Goal: Task Accomplishment & Management: Use online tool/utility

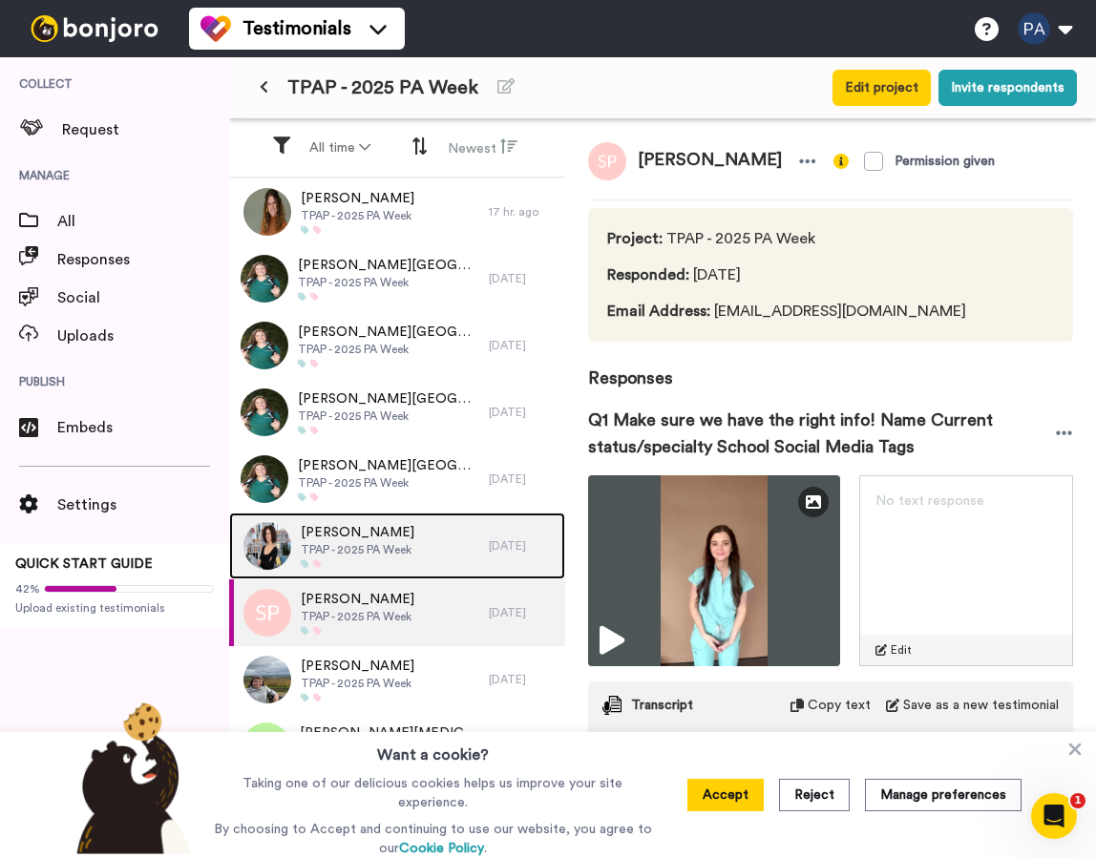
click at [391, 536] on span "[PERSON_NAME]" at bounding box center [358, 532] width 114 height 19
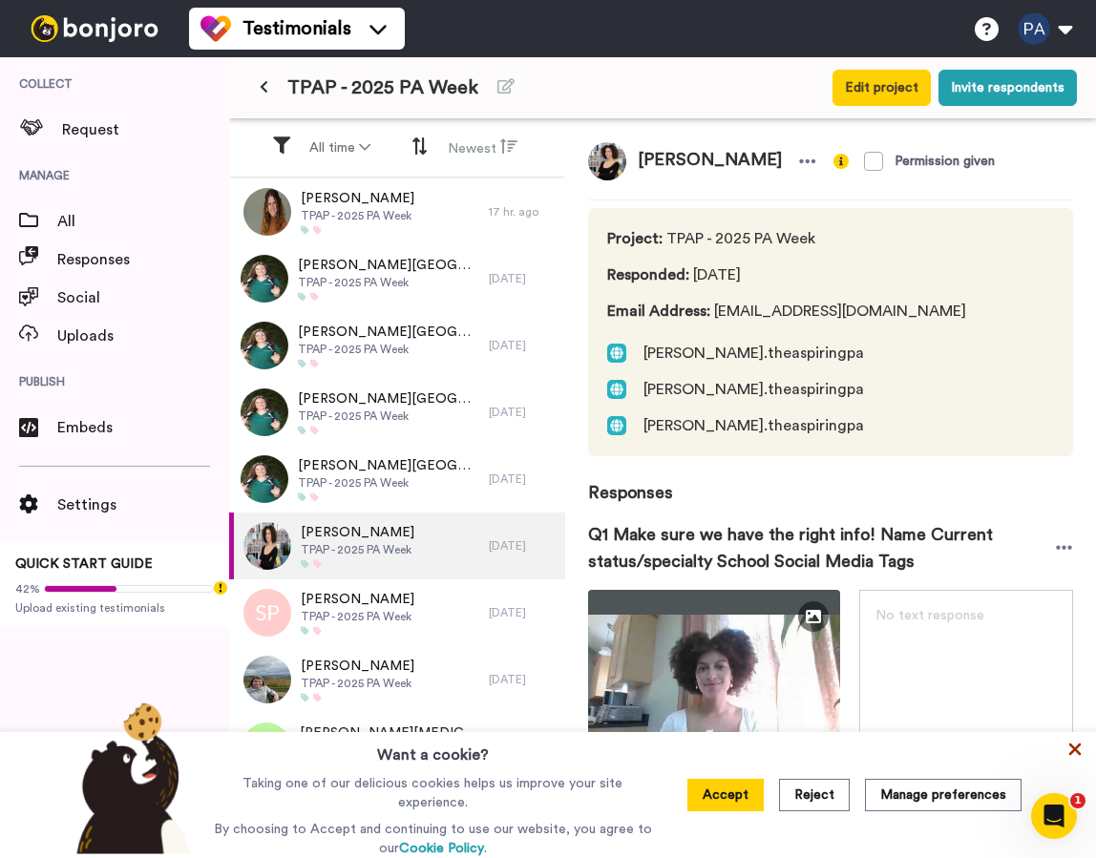
click at [1073, 759] on icon at bounding box center [1074, 749] width 19 height 19
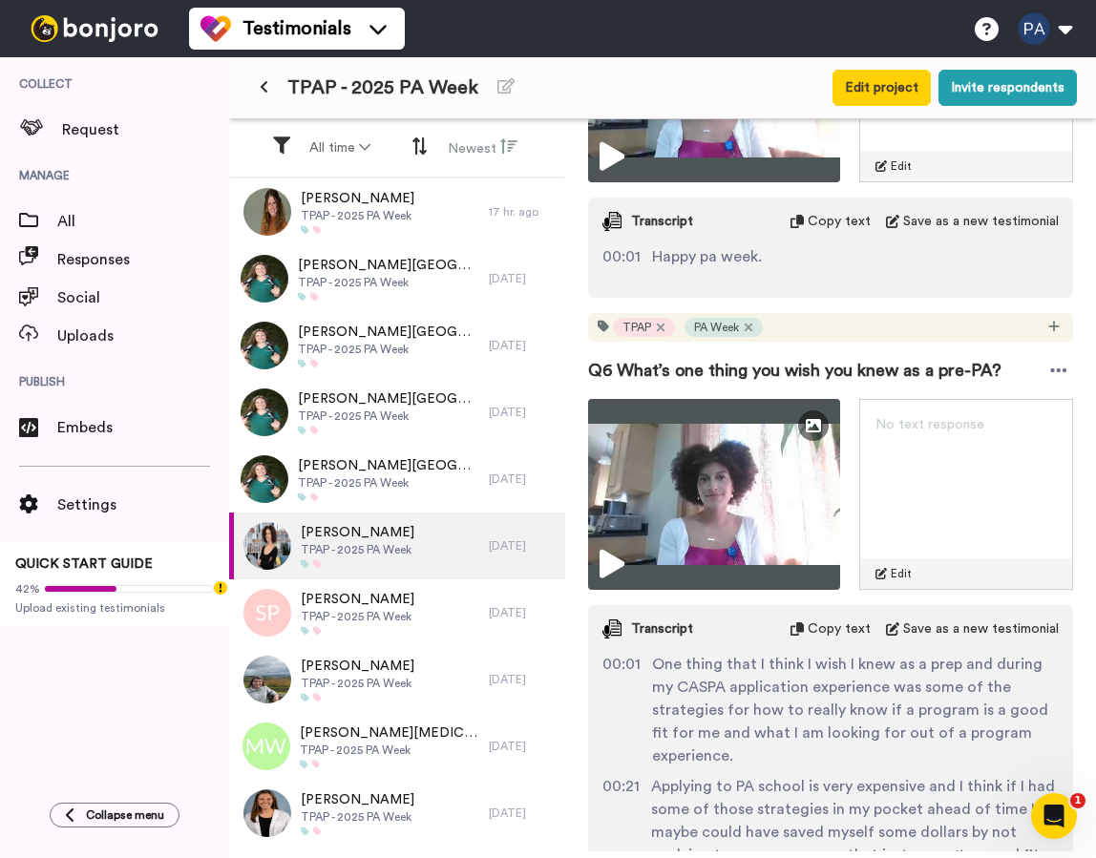
scroll to position [3656, 0]
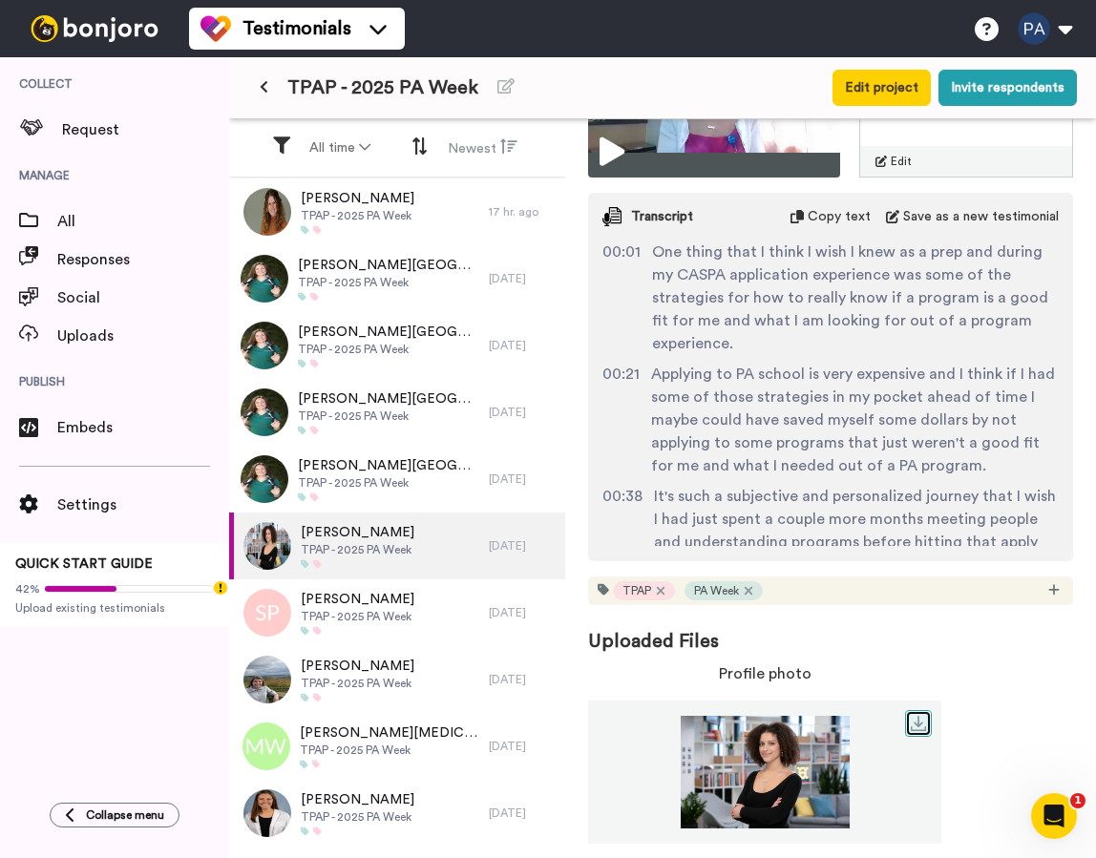
click at [907, 710] on link at bounding box center [918, 723] width 27 height 27
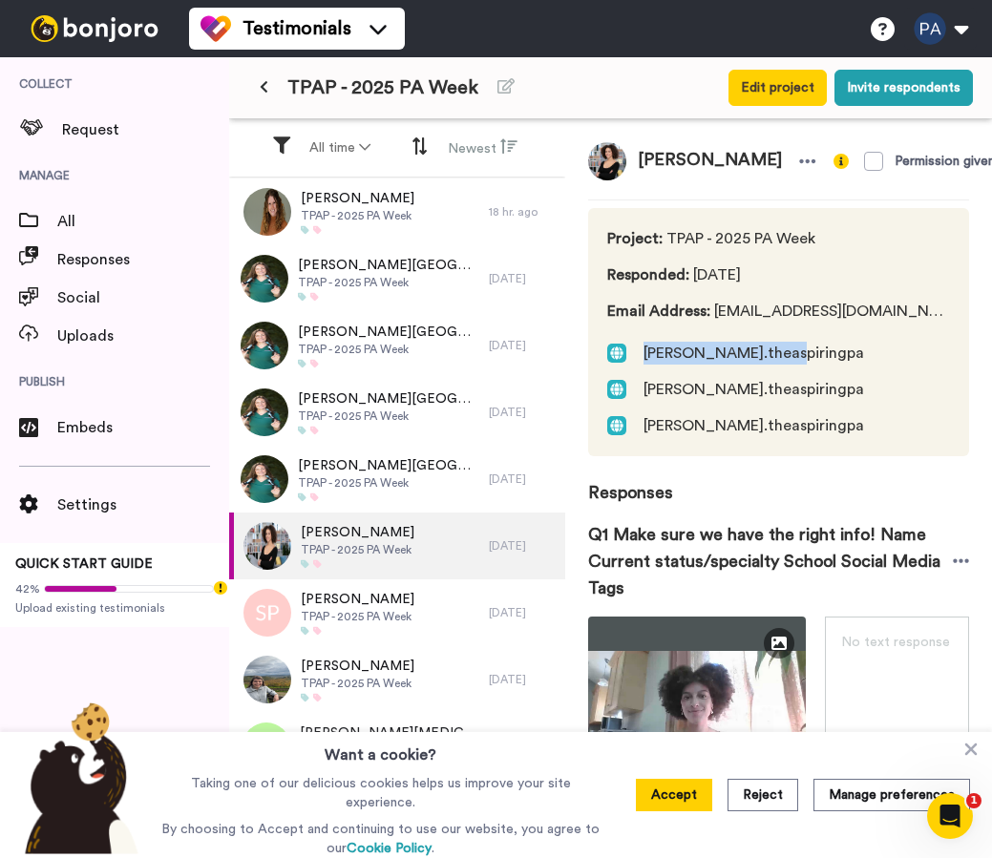
drag, startPoint x: 792, startPoint y: 374, endPoint x: 646, endPoint y: 376, distance: 146.1
click at [646, 376] on div "Project : TPAP - 2025 PA Week Responded : [DATE] Email Address : [EMAIL_ADDRESS…" at bounding box center [778, 332] width 381 height 248
copy span "[PERSON_NAME].theaspiringpa"
